Goal: Task Accomplishment & Management: Manage account settings

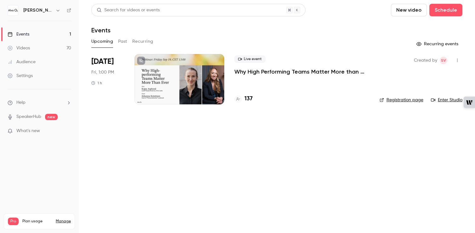
click at [247, 72] on p "Why High Performing Teams Matter More than Ever" at bounding box center [301, 72] width 135 height 8
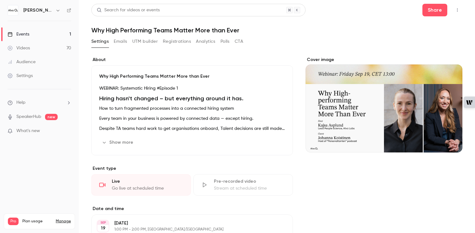
click at [166, 37] on button "Registrations" at bounding box center [177, 42] width 28 height 10
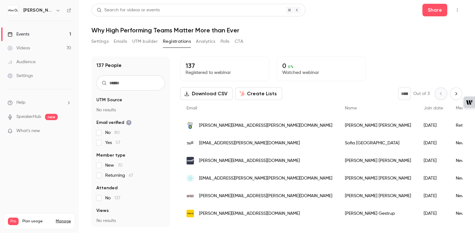
click at [198, 96] on button "Download CSV" at bounding box center [206, 94] width 53 height 13
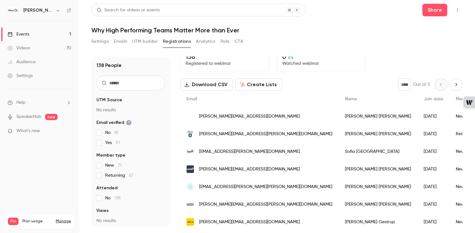
scroll to position [10, 0]
